Goal: Task Accomplishment & Management: Complete application form

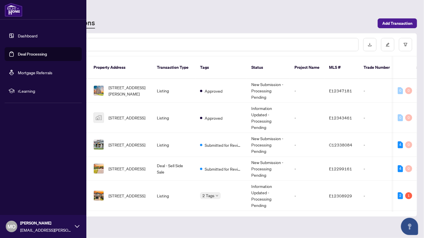
click at [18, 52] on link "Deal Processing" at bounding box center [32, 54] width 29 height 5
click at [18, 53] on link "Deal Processing" at bounding box center [32, 54] width 29 height 5
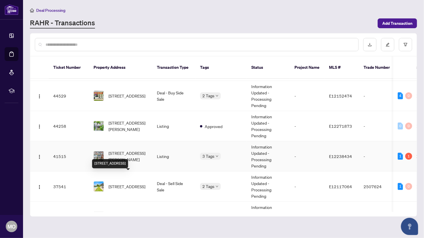
scroll to position [0, 0]
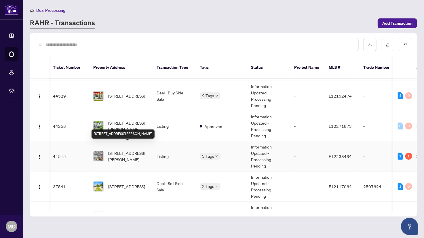
click at [129, 151] on span "[STREET_ADDRESS][PERSON_NAME]" at bounding box center [127, 156] width 39 height 13
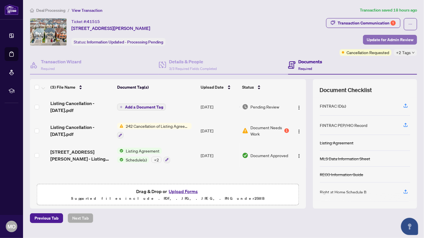
click at [381, 39] on span "Update for Admin Review" at bounding box center [390, 39] width 47 height 9
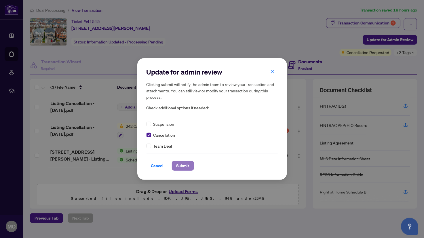
click at [182, 165] on span "Submit" at bounding box center [182, 165] width 13 height 9
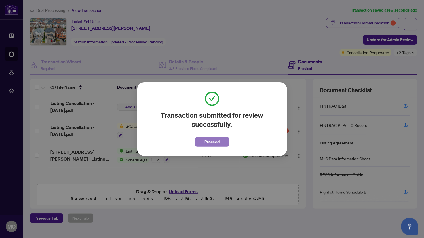
click at [210, 143] on span "Proceed" at bounding box center [211, 141] width 15 height 9
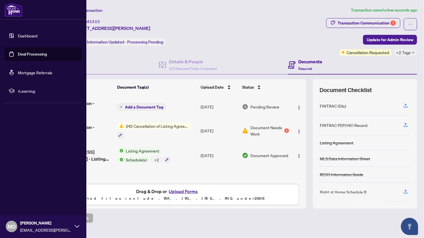
click at [18, 56] on link "Deal Processing" at bounding box center [32, 54] width 29 height 5
